Goal: Task Accomplishment & Management: Manage account settings

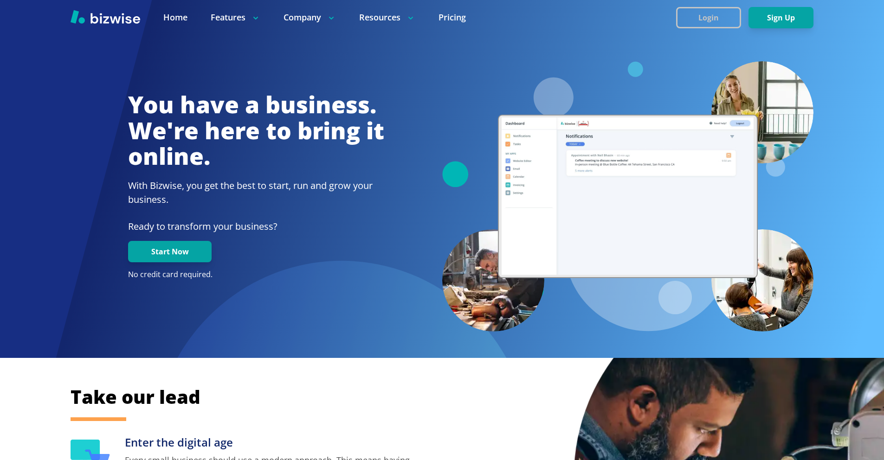
click at [703, 16] on button "Login" at bounding box center [708, 17] width 65 height 21
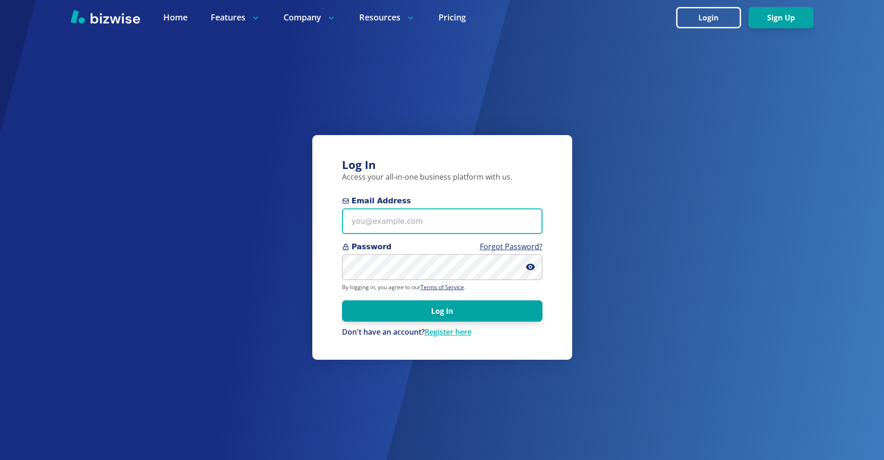
click at [437, 226] on input "Email Address" at bounding box center [442, 221] width 200 height 26
paste input "[EMAIL_ADDRESS][DOMAIN_NAME]"
type input "[EMAIL_ADDRESS][DOMAIN_NAME]"
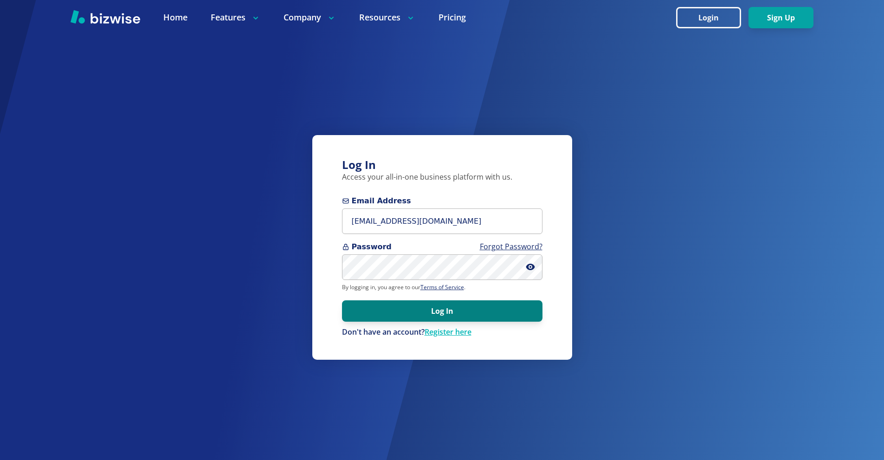
click at [471, 310] on button "Log In" at bounding box center [442, 310] width 200 height 21
